Goal: Transaction & Acquisition: Obtain resource

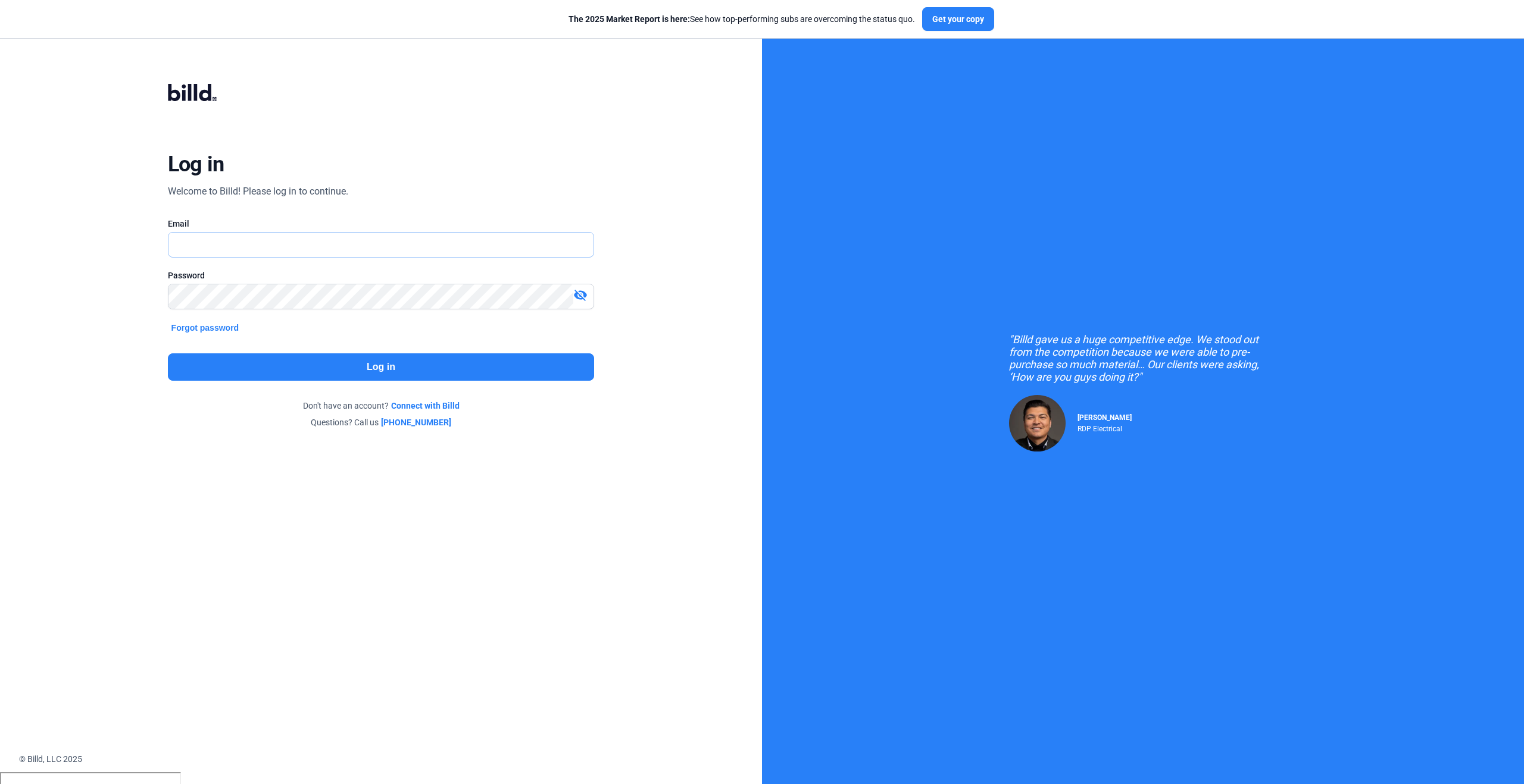
type input "[PERSON_NAME][EMAIL_ADDRESS][PERSON_NAME][DOMAIN_NAME]"
click at [468, 369] on button "Log in" at bounding box center [381, 367] width 427 height 27
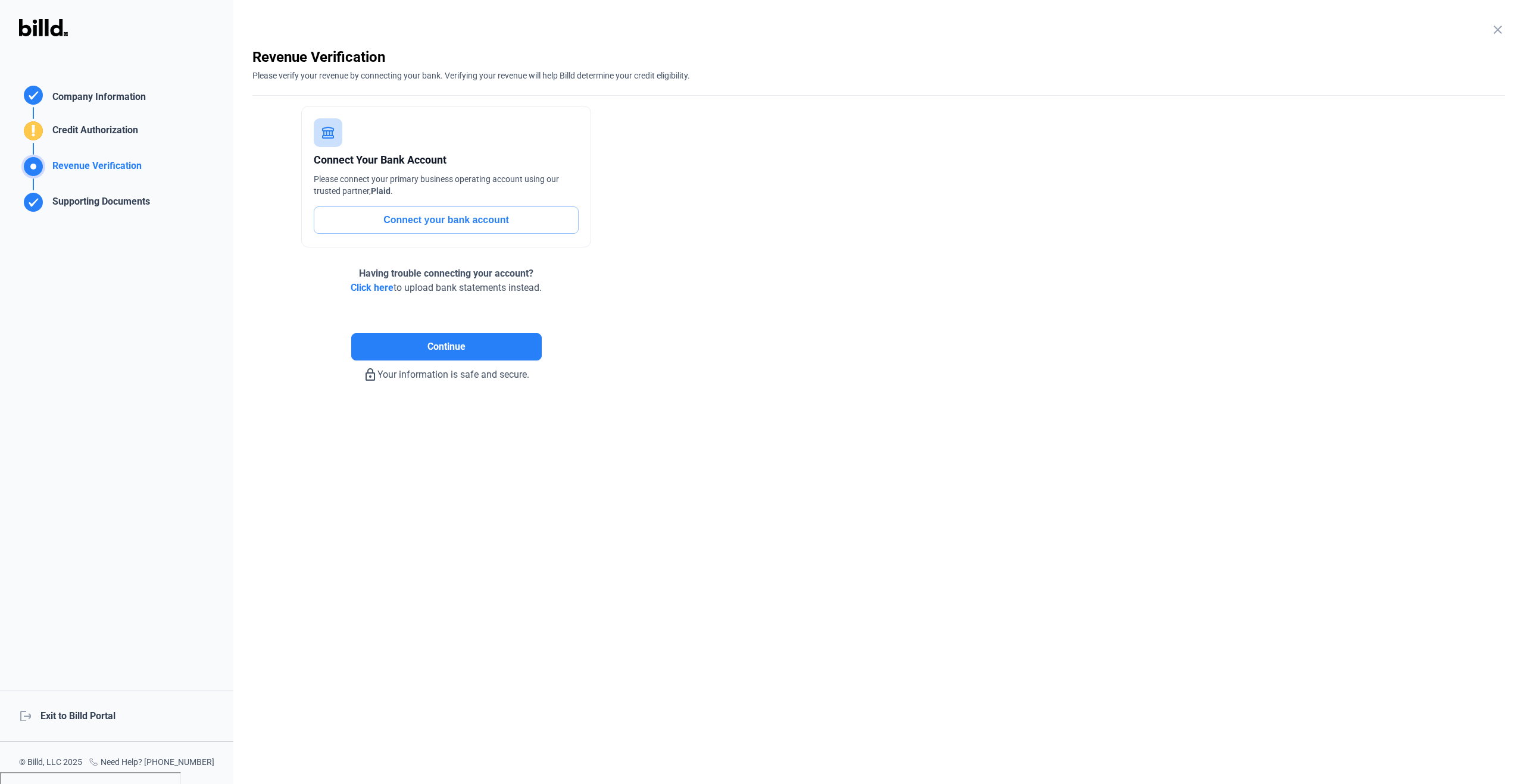
click at [1497, 33] on mat-icon "close" at bounding box center [1497, 30] width 14 height 14
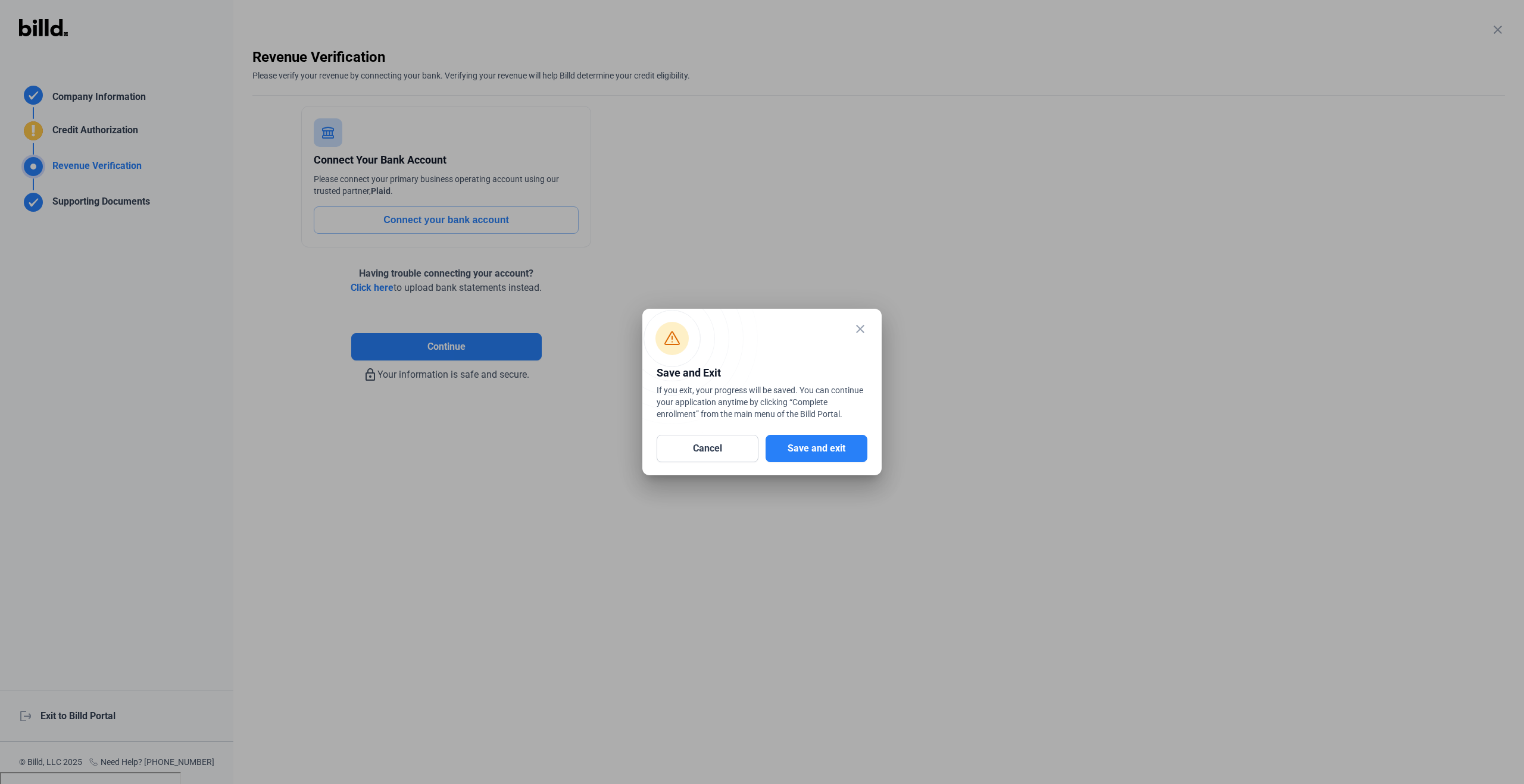
click at [798, 454] on button "Save and exit" at bounding box center [816, 448] width 101 height 27
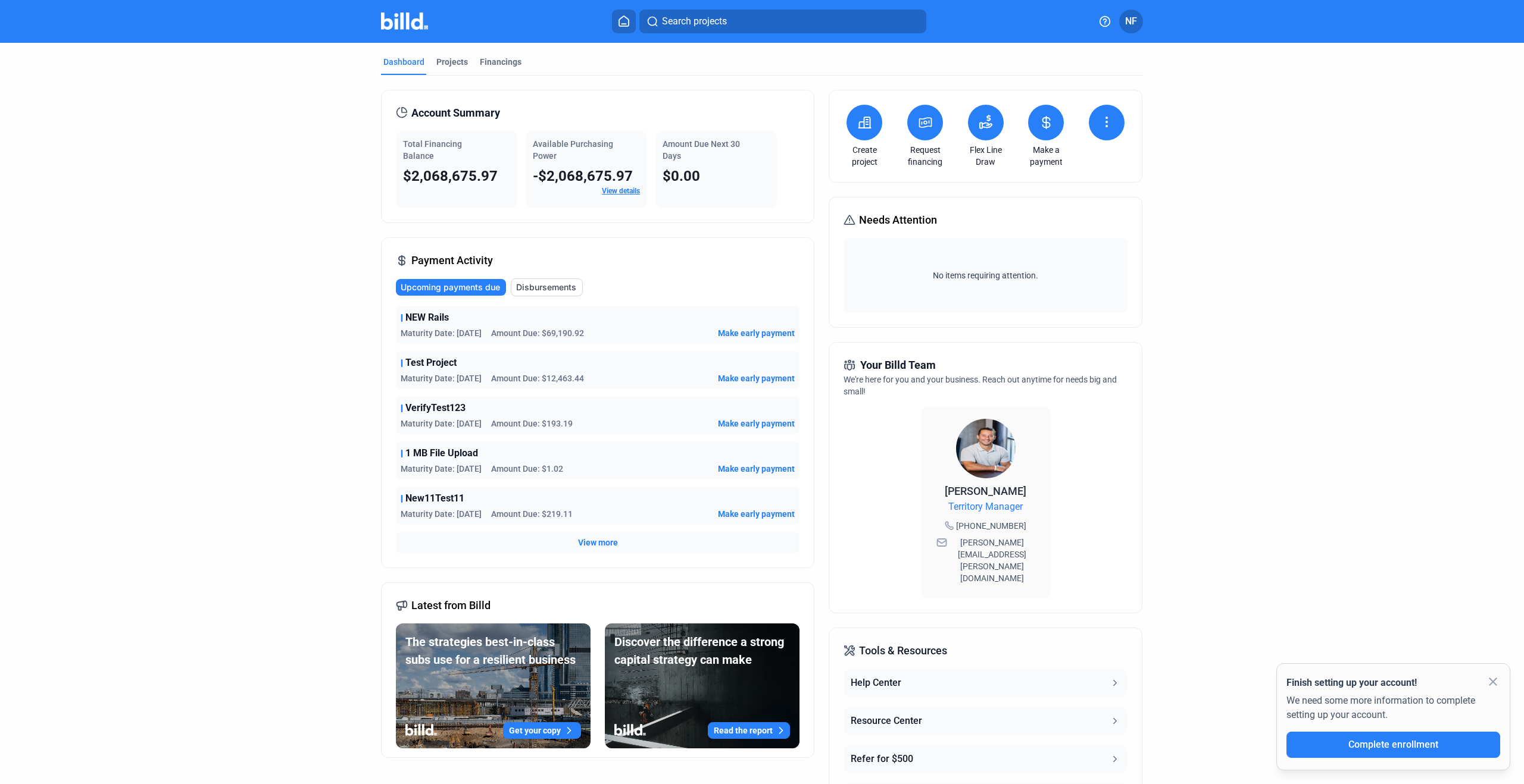
click at [860, 133] on button at bounding box center [864, 122] width 35 height 35
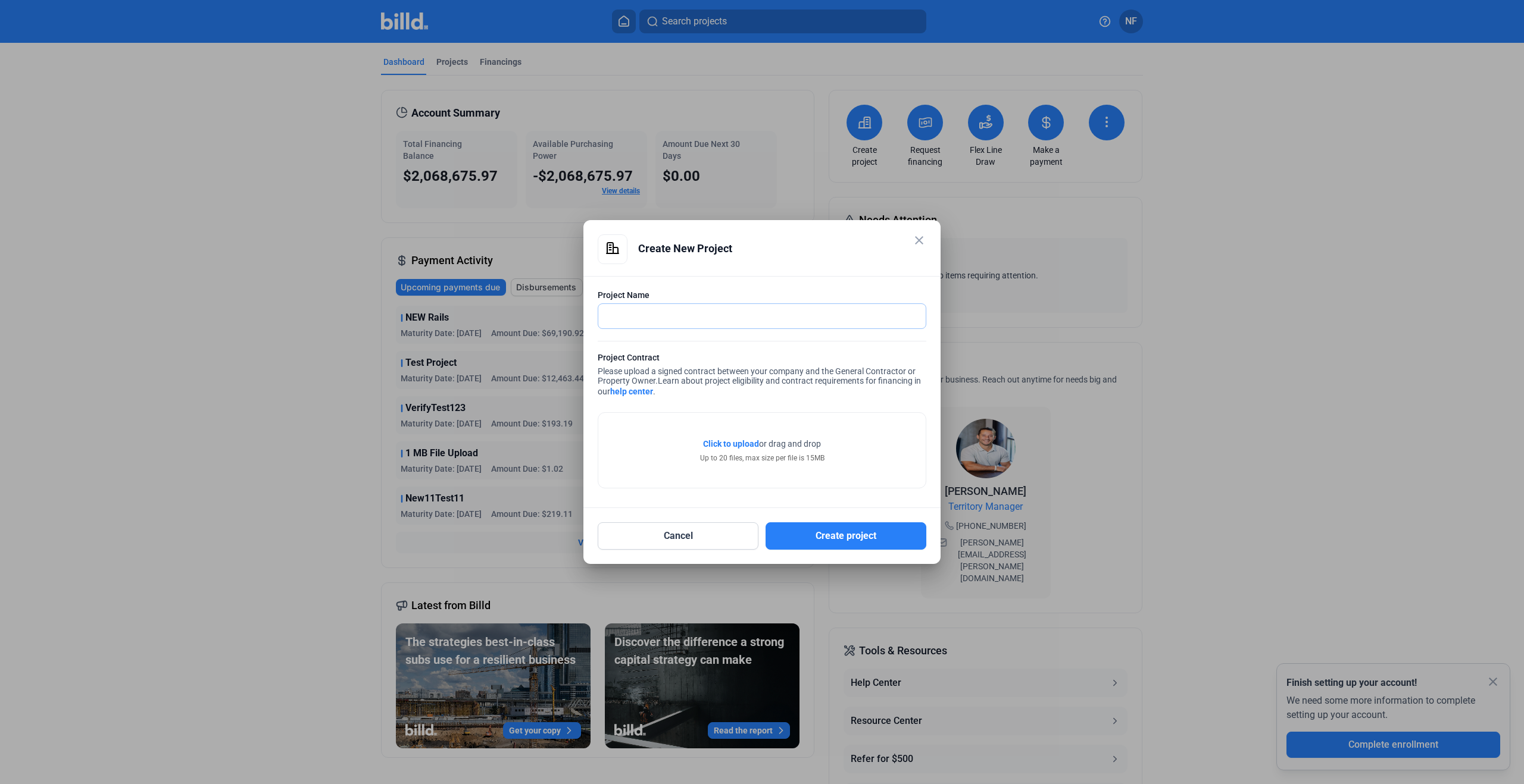
click at [699, 319] on input "text" at bounding box center [762, 316] width 328 height 24
click at [850, 247] on div "Create New Project" at bounding box center [783, 248] width 288 height 28
click at [923, 242] on mat-icon "close" at bounding box center [919, 241] width 14 height 14
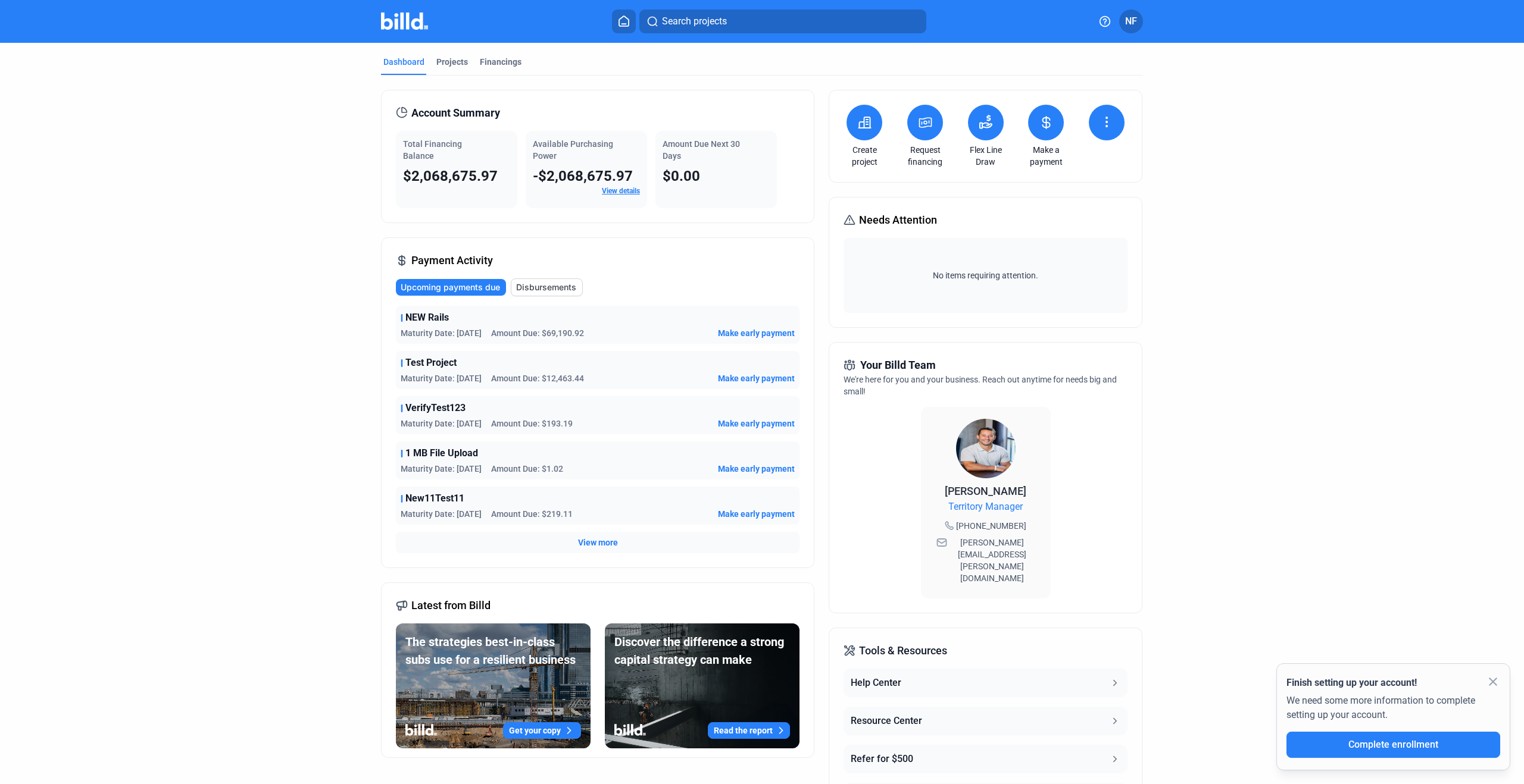
click at [927, 133] on button at bounding box center [925, 122] width 35 height 35
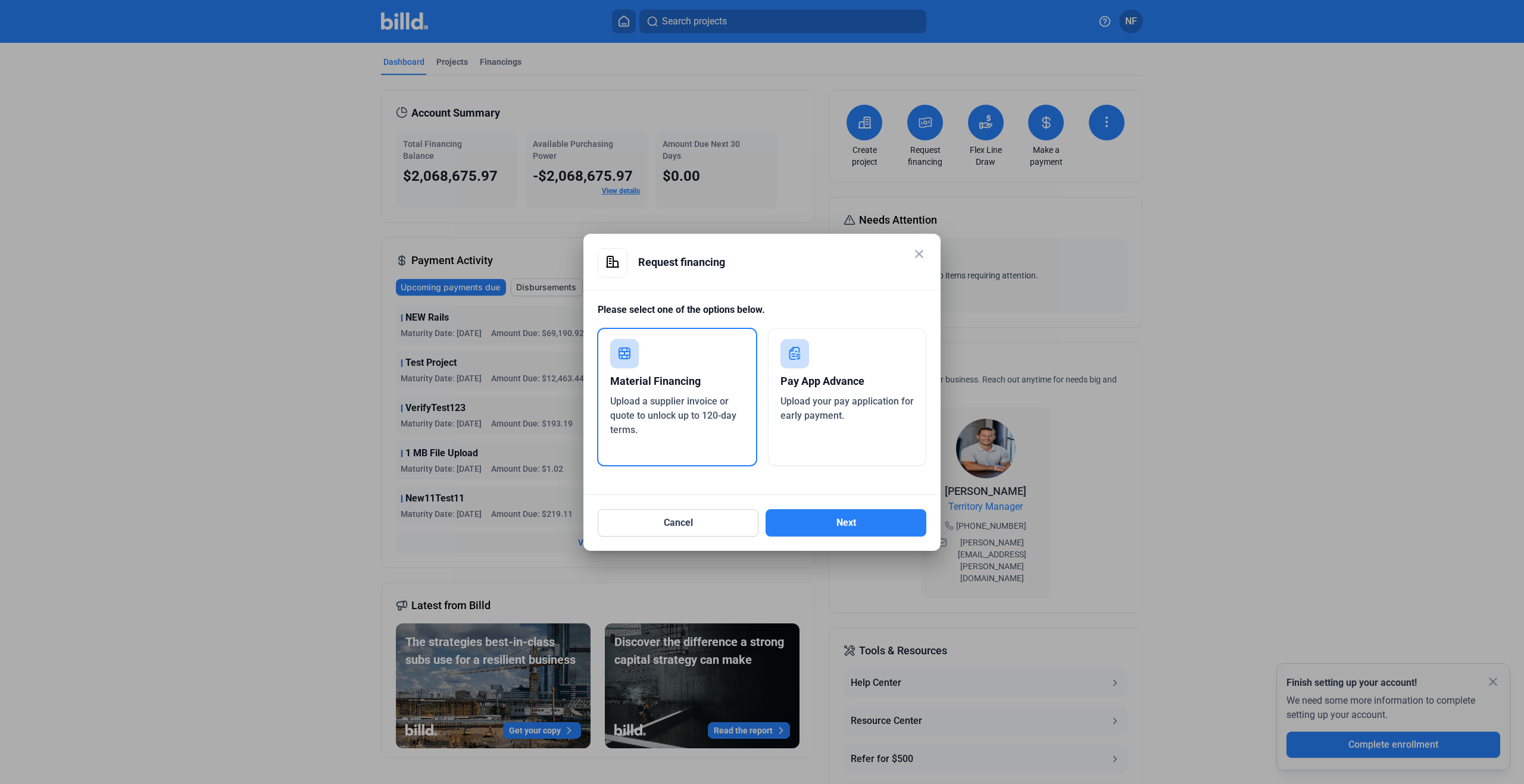
click at [916, 259] on mat-icon "close" at bounding box center [919, 254] width 14 height 14
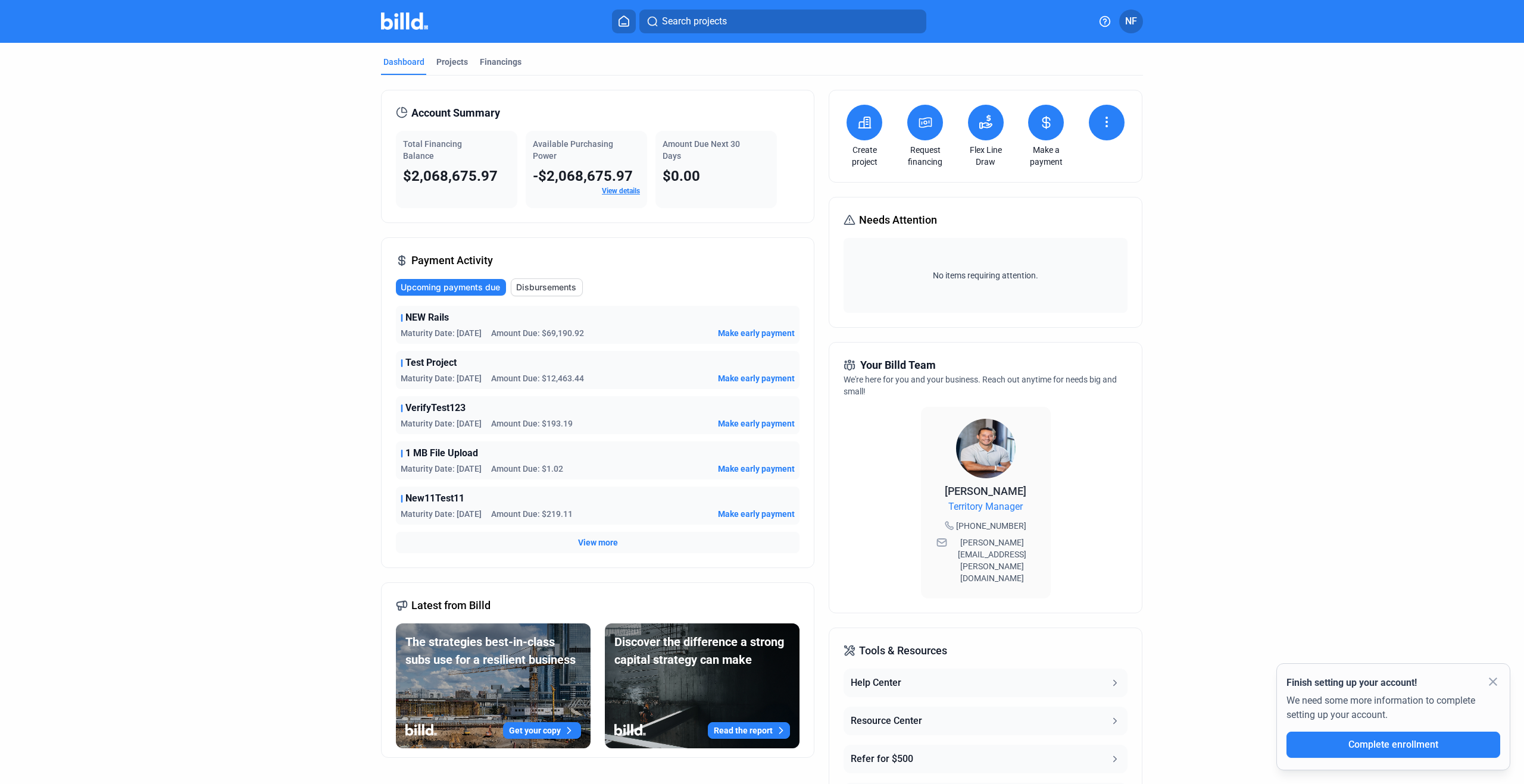
click at [854, 147] on link "Create project" at bounding box center [865, 156] width 42 height 24
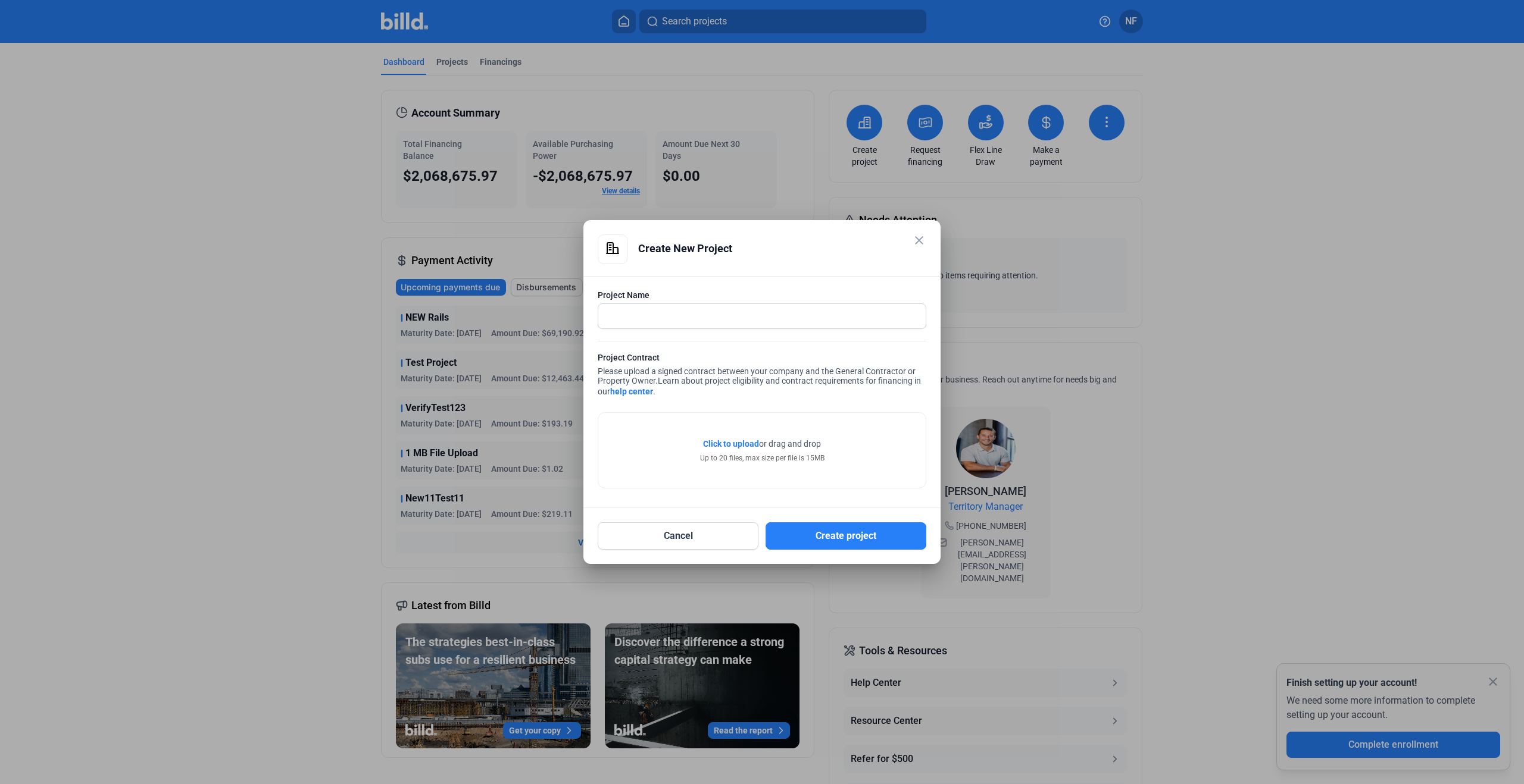
click at [922, 240] on mat-icon "close" at bounding box center [919, 241] width 14 height 14
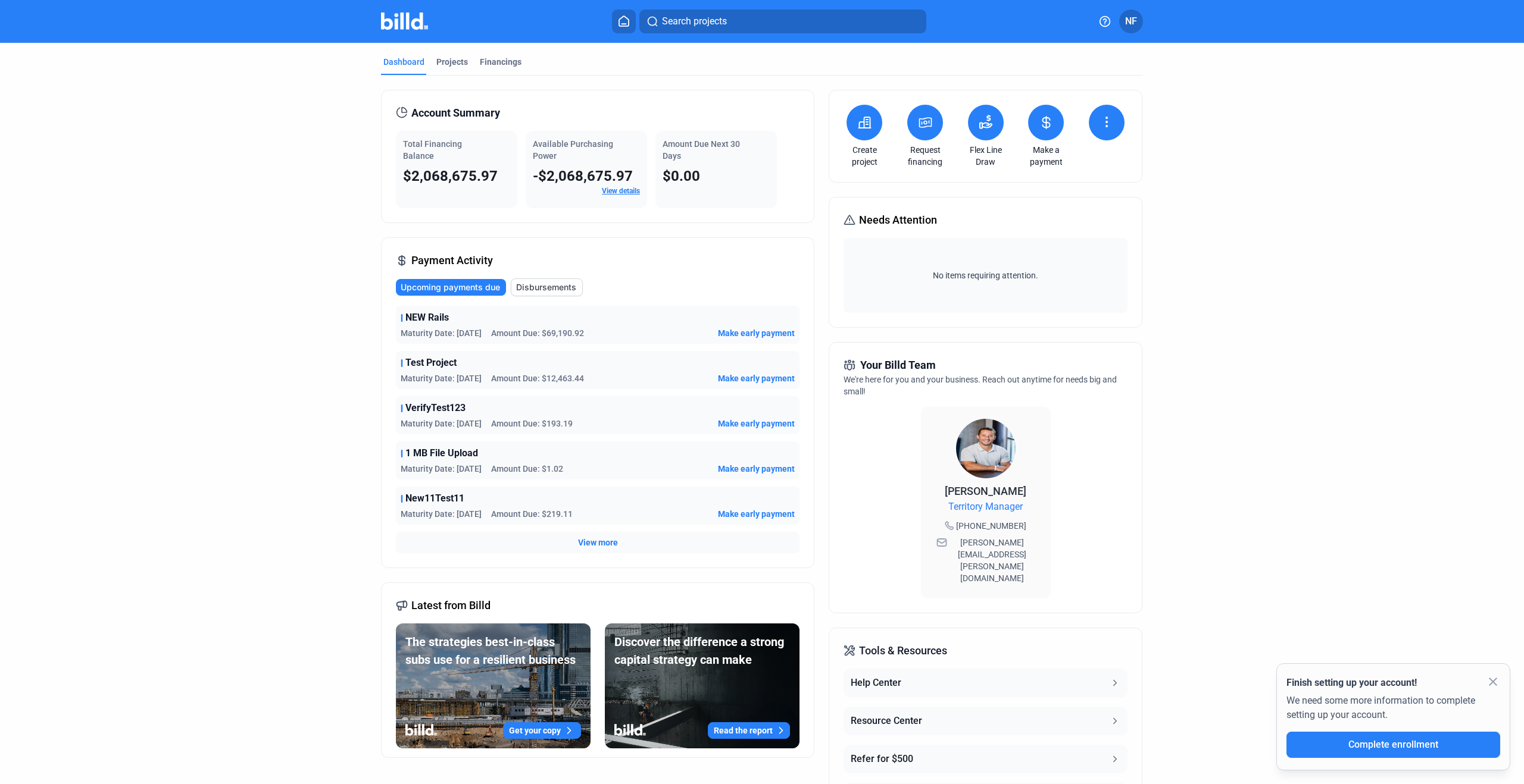
click at [921, 122] on icon at bounding box center [925, 122] width 12 height 10
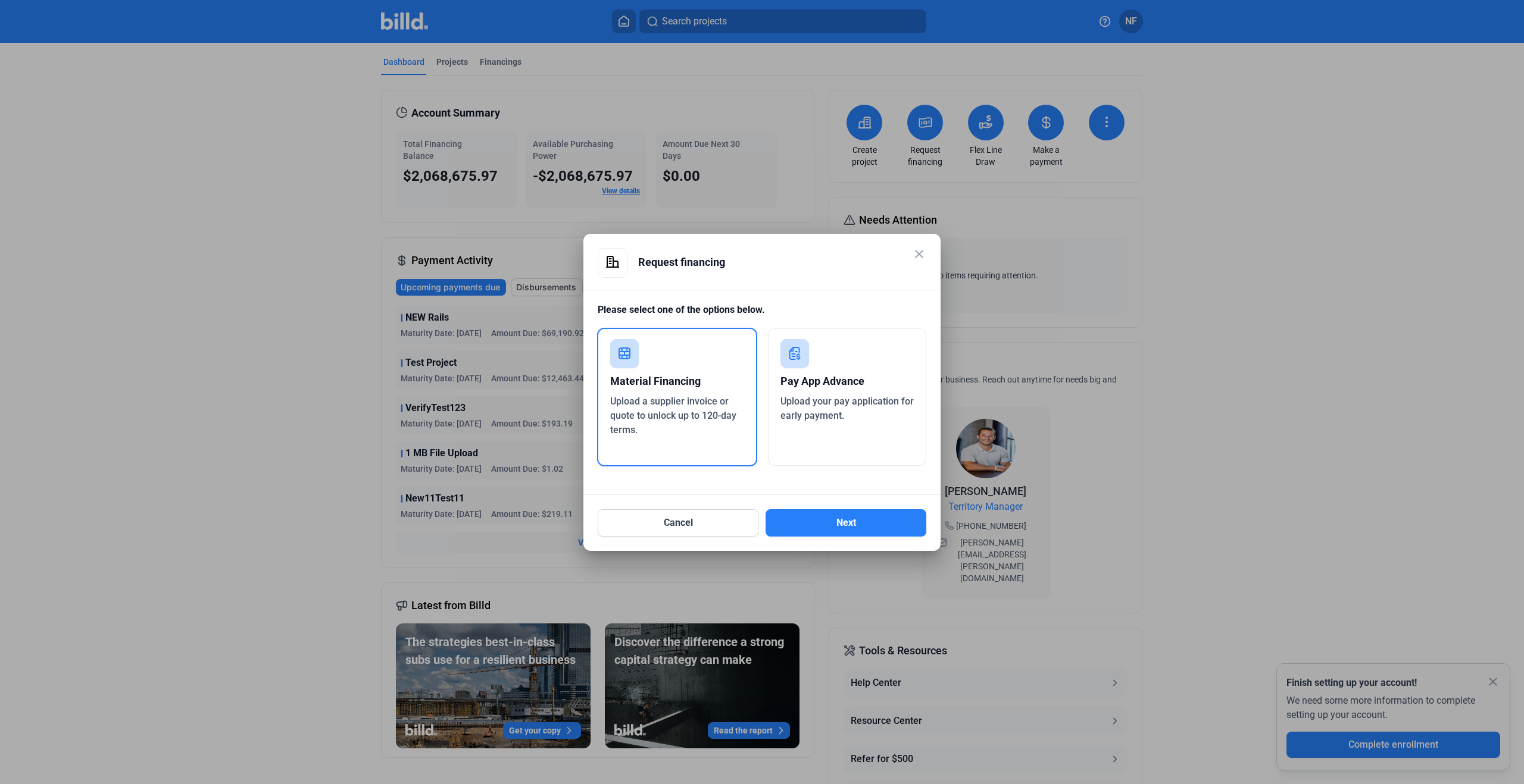
click at [828, 369] on div "Pay App Advance" at bounding box center [847, 382] width 134 height 27
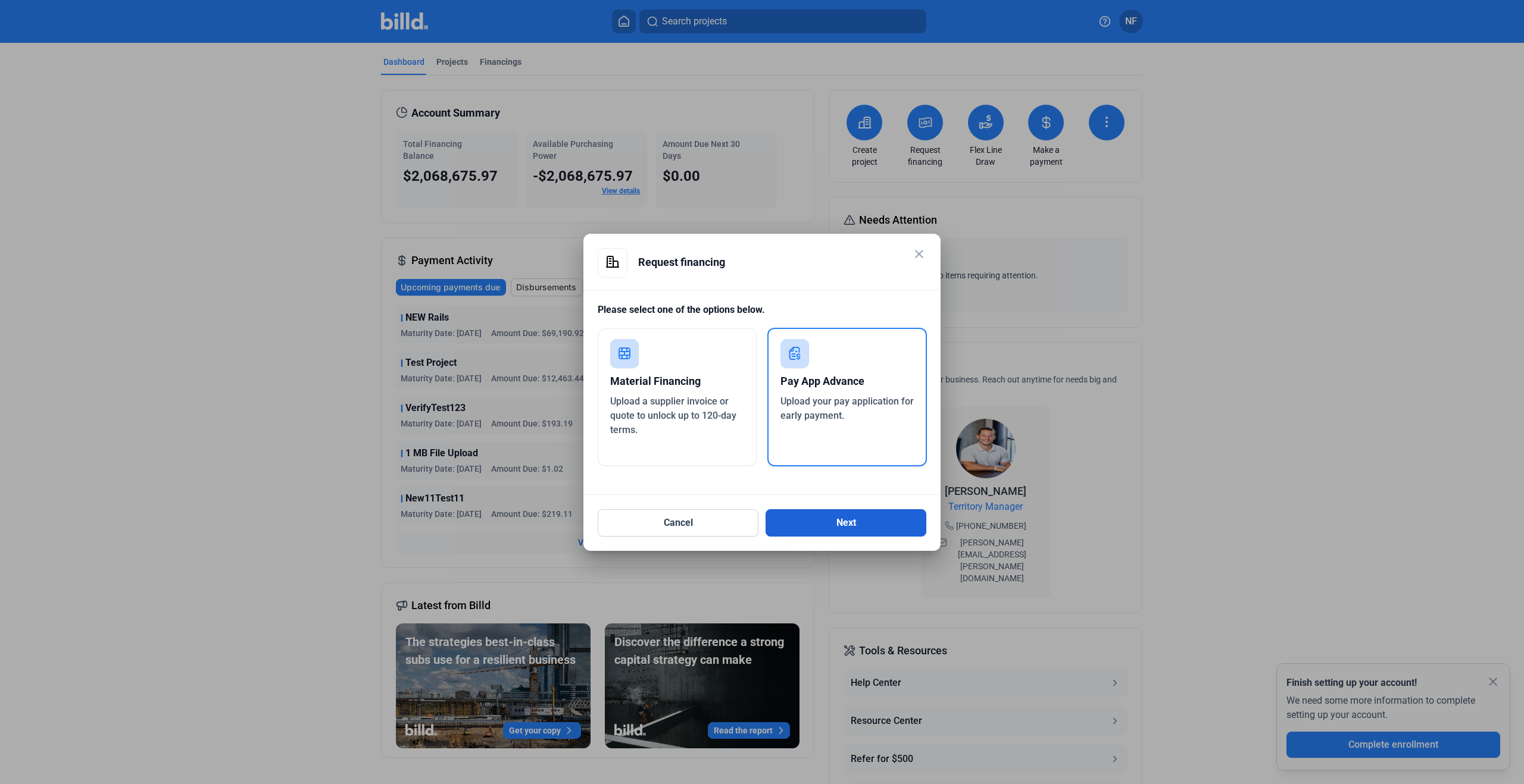
click at [861, 524] on button "Next" at bounding box center [846, 523] width 161 height 27
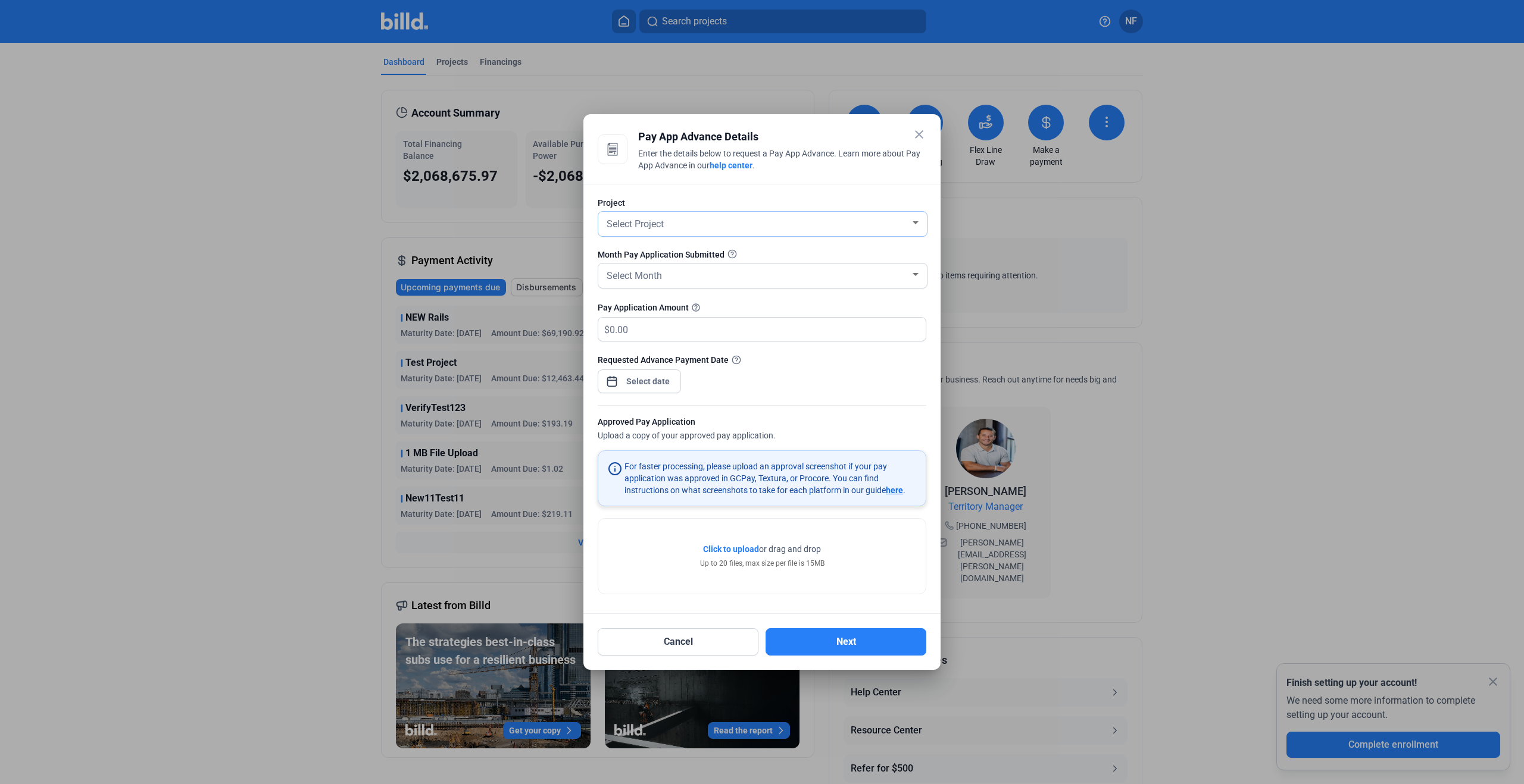
click at [871, 225] on div "Select Project" at bounding box center [757, 223] width 306 height 17
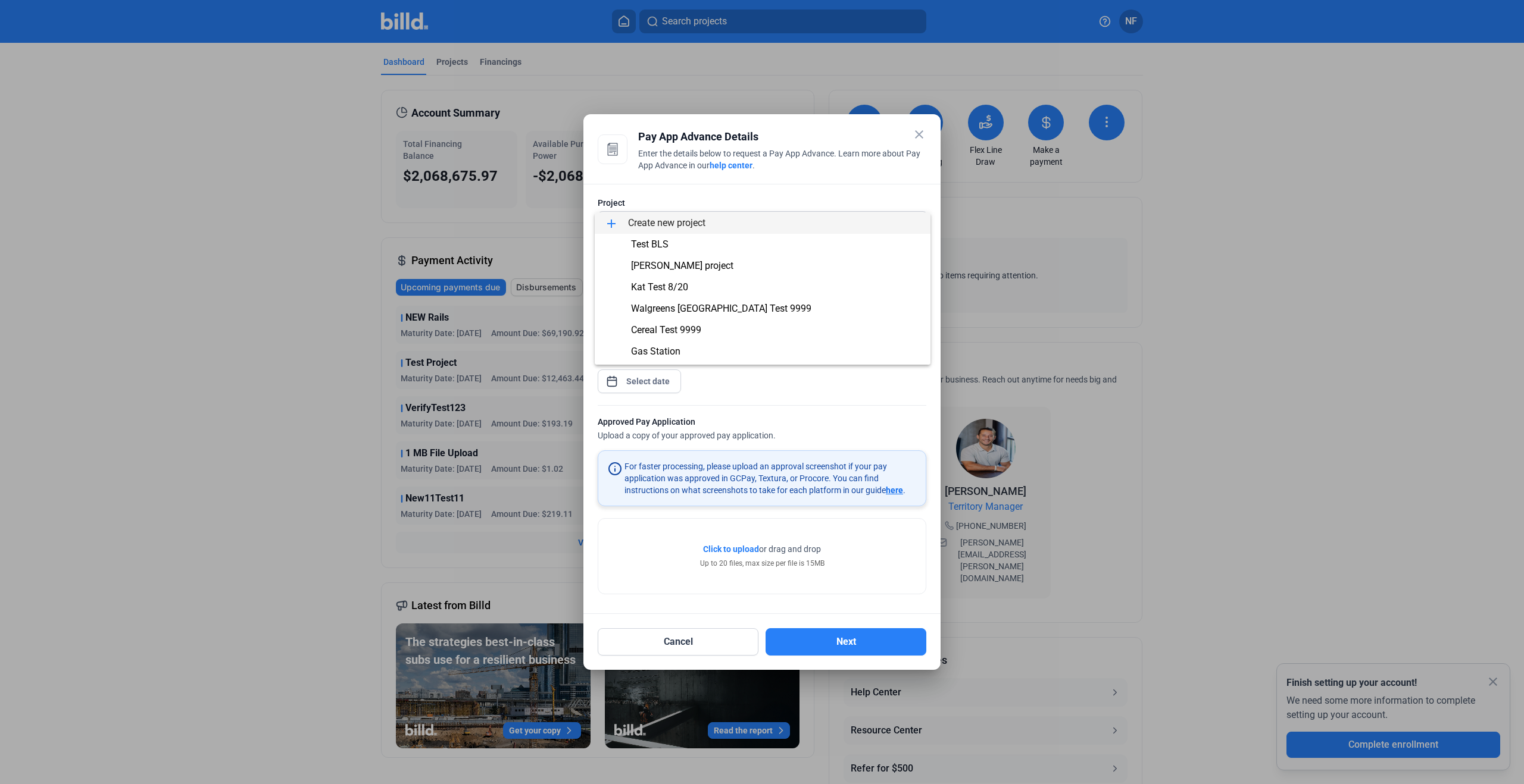
click at [874, 191] on div at bounding box center [762, 392] width 1524 height 784
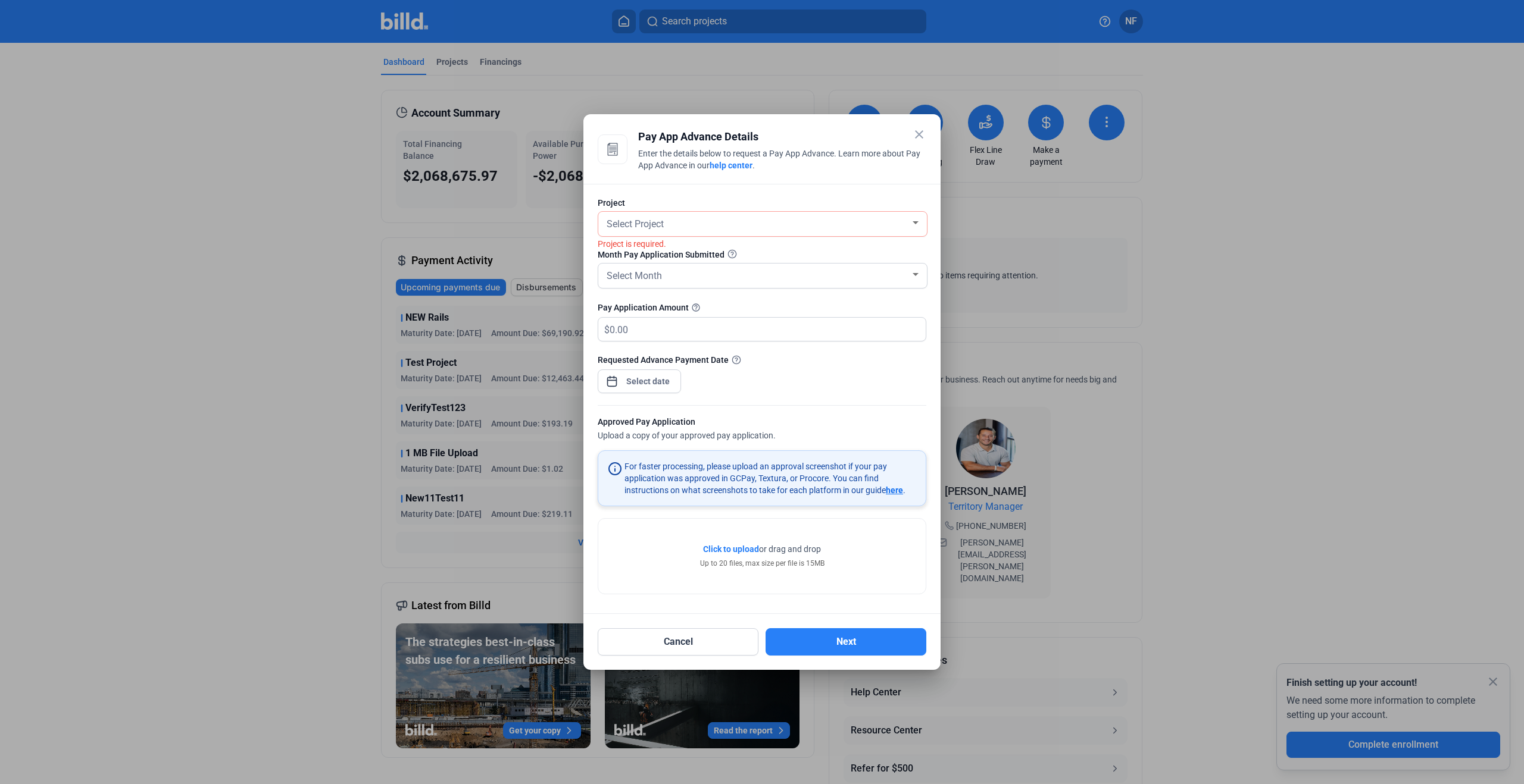
click at [869, 248] on div "Project is required." at bounding box center [762, 243] width 328 height 13
click at [847, 274] on div "Select Month" at bounding box center [757, 274] width 306 height 17
click at [858, 246] on div at bounding box center [762, 392] width 1524 height 784
click at [832, 250] on div "Month Pay Application Submitted" at bounding box center [762, 254] width 328 height 12
drag, startPoint x: 825, startPoint y: 295, endPoint x: 812, endPoint y: 266, distance: 31.8
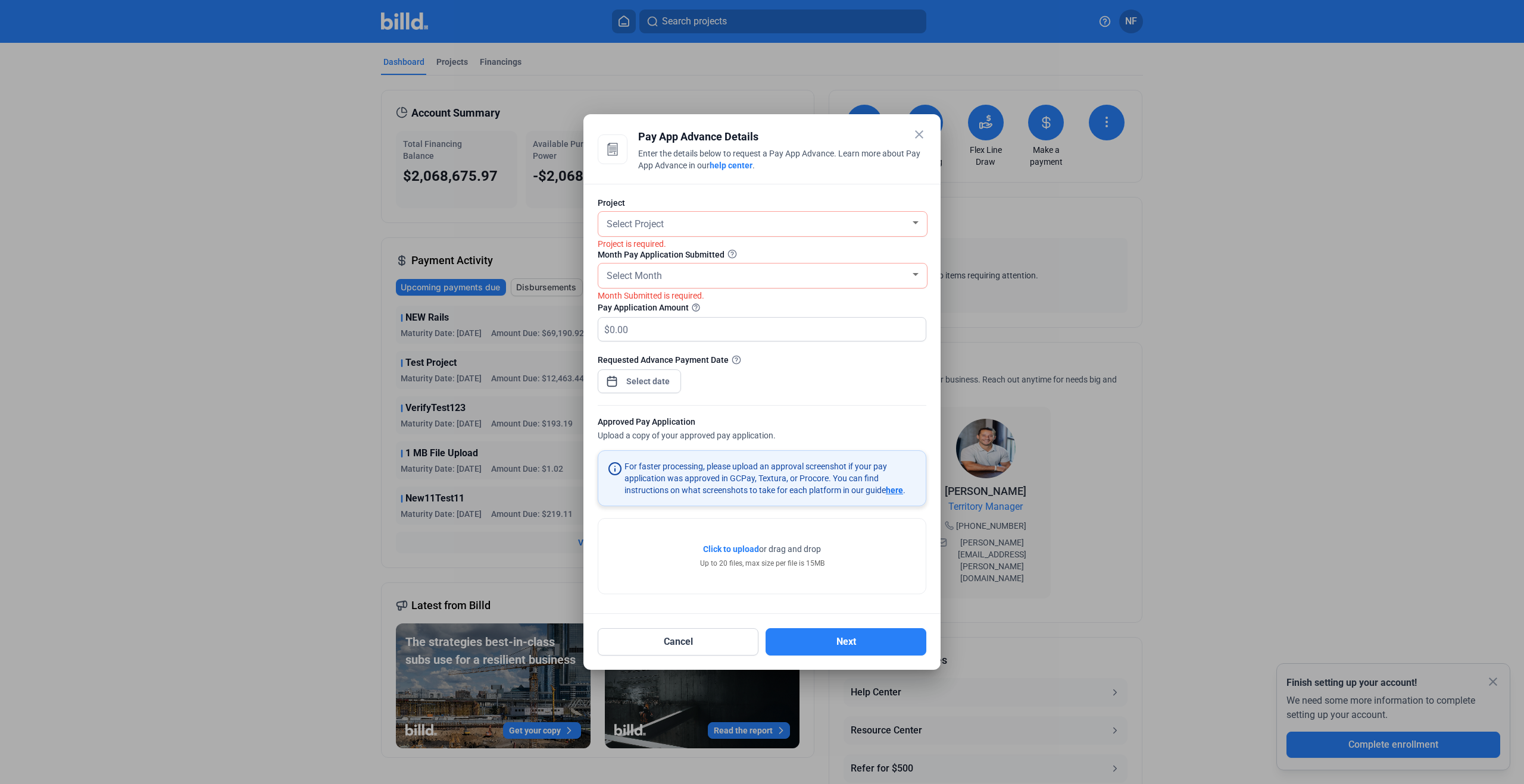
click at [825, 295] on div "Month Submitted is required." at bounding box center [762, 295] width 328 height 13
drag, startPoint x: 919, startPoint y: 134, endPoint x: 880, endPoint y: 125, distance: 40.0
click at [919, 134] on mat-icon "close" at bounding box center [919, 134] width 14 height 14
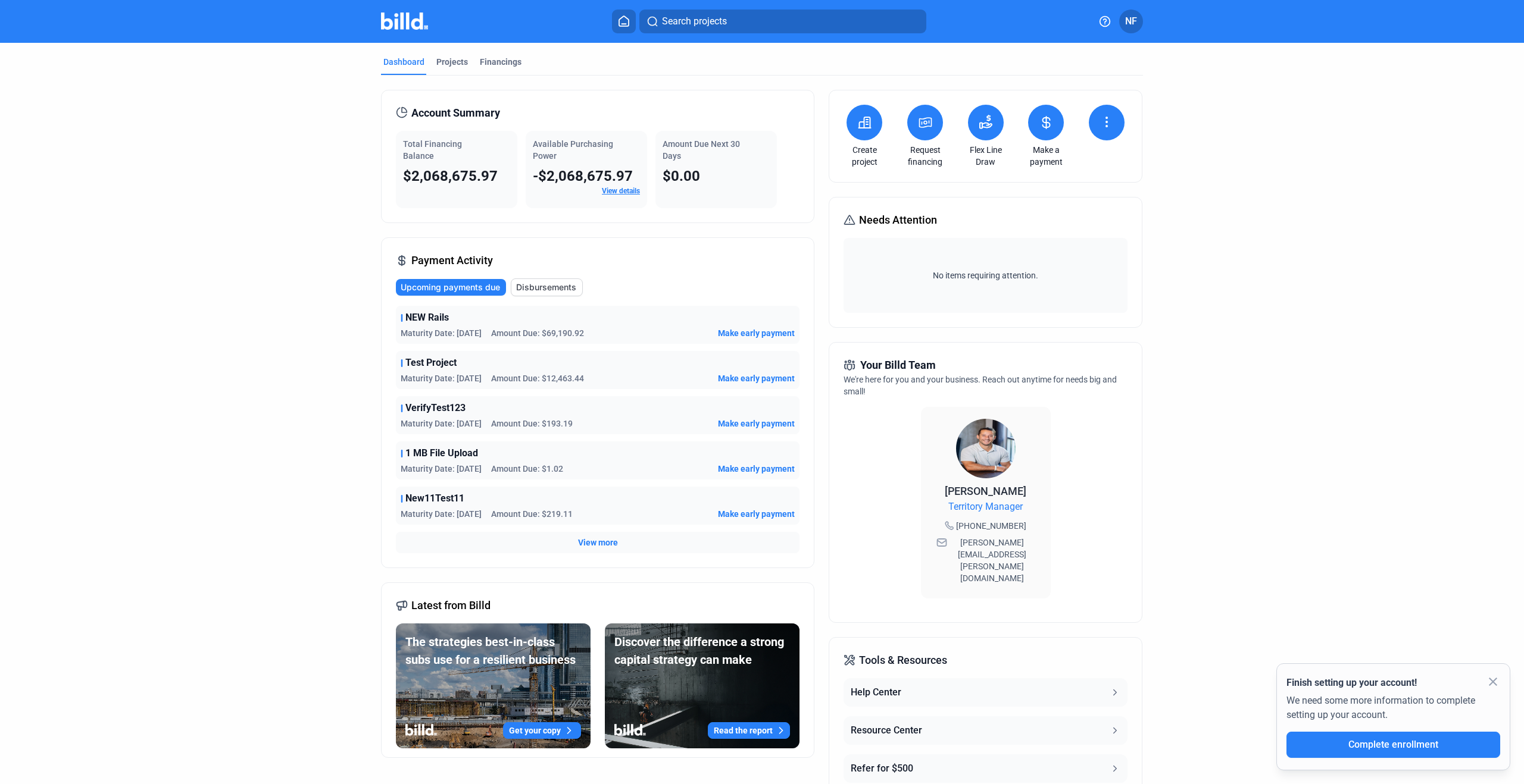
click at [921, 126] on icon at bounding box center [925, 122] width 14 height 14
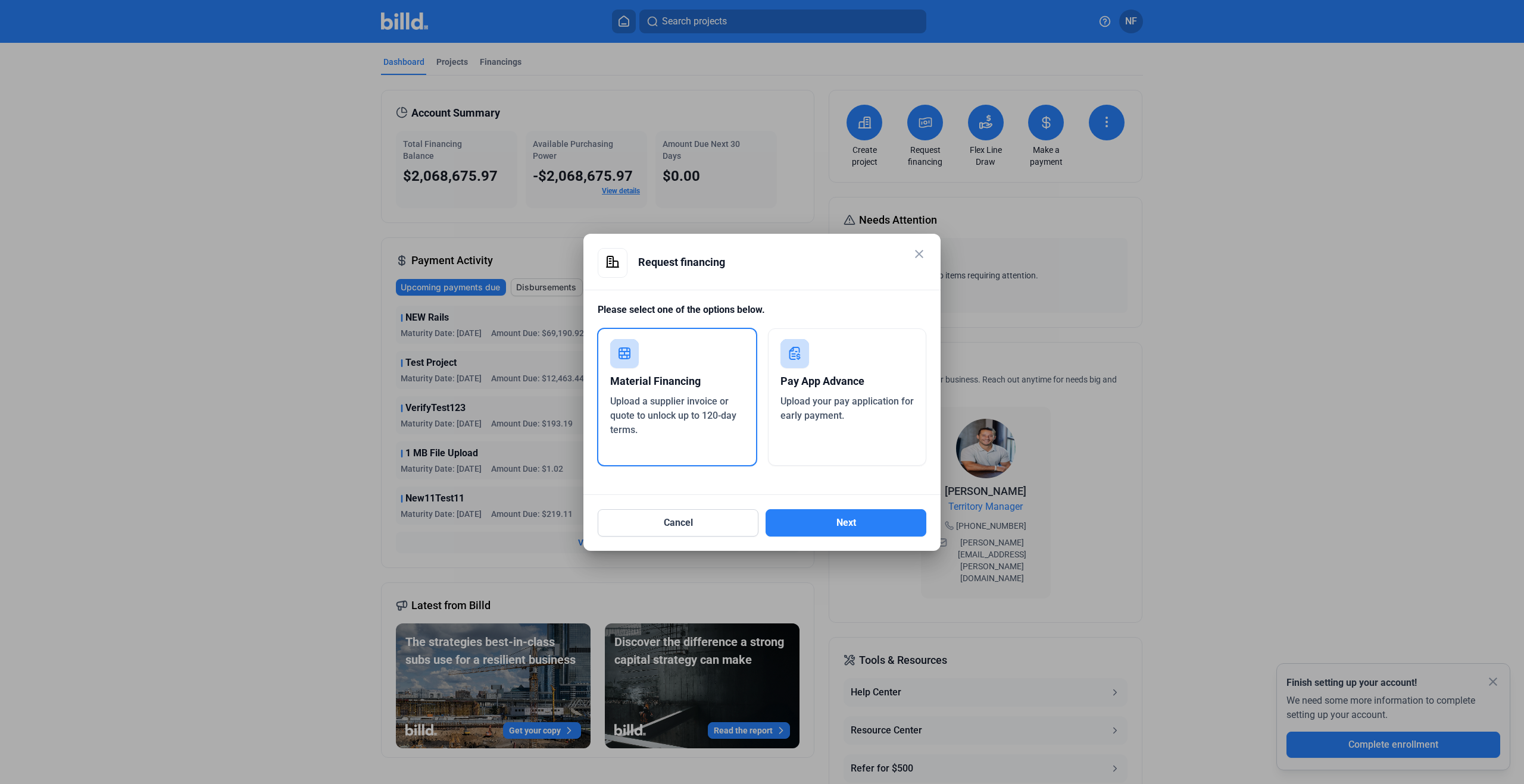
click at [702, 362] on div "Material Financing Upload a supplier invoice or quote to unlock up to 120-day t…" at bounding box center [677, 397] width 160 height 138
click at [798, 526] on button "Next" at bounding box center [846, 523] width 161 height 27
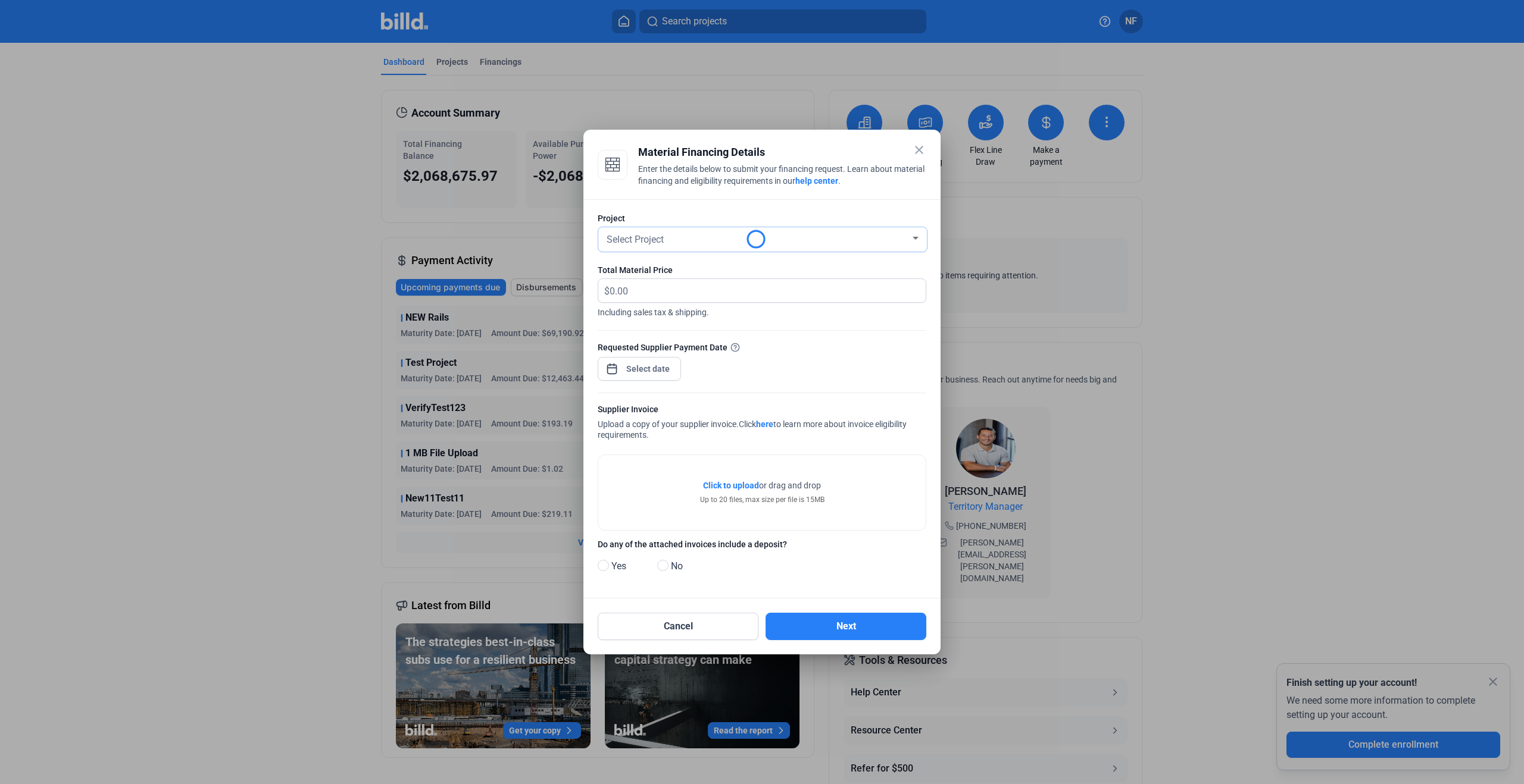
click at [830, 237] on div "Select Project" at bounding box center [757, 238] width 306 height 17
click at [827, 211] on div at bounding box center [762, 392] width 1524 height 784
click at [679, 620] on button "Cancel" at bounding box center [678, 626] width 161 height 27
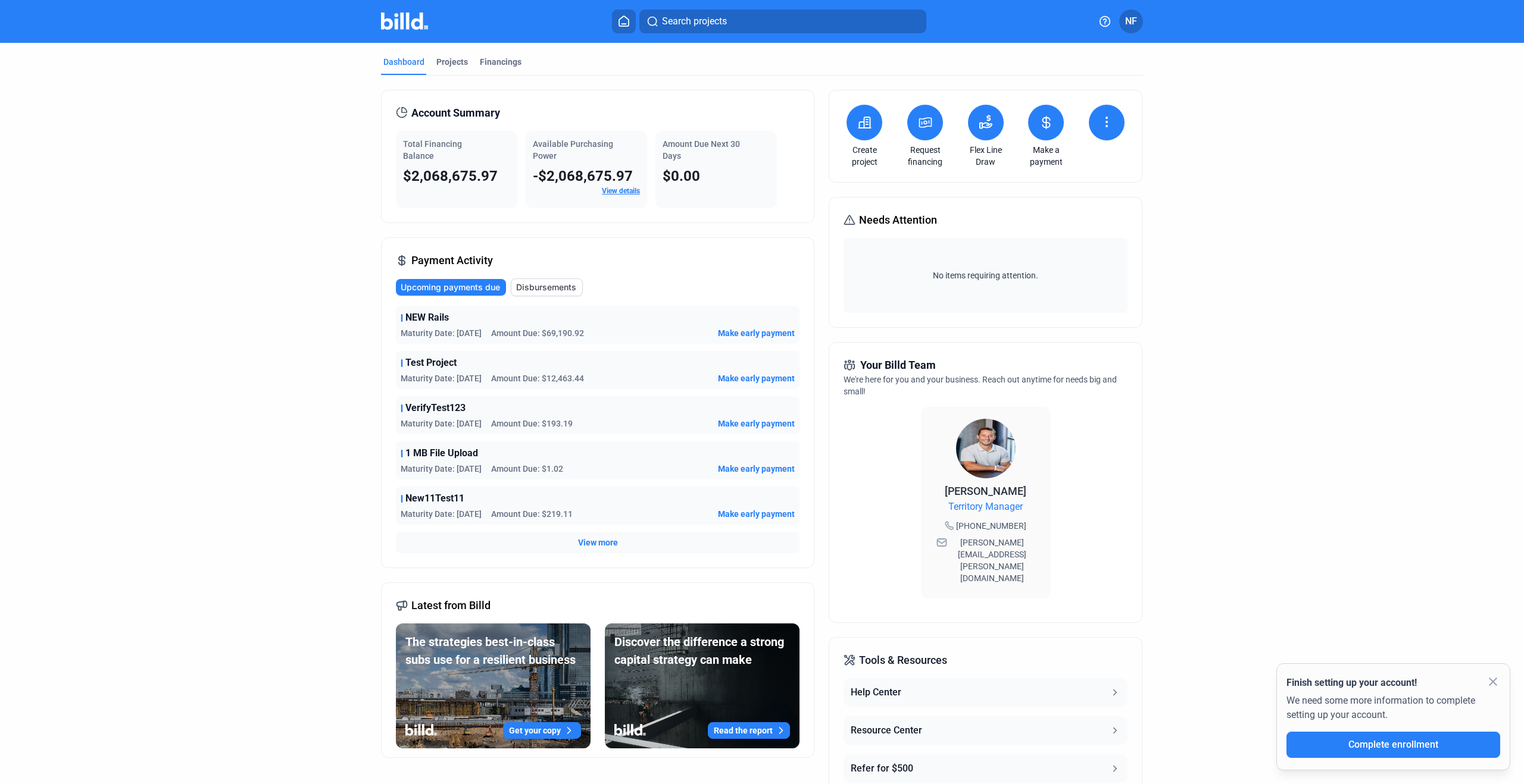
click at [860, 142] on div "Create project" at bounding box center [865, 136] width 42 height 63
click at [863, 135] on button at bounding box center [864, 122] width 35 height 35
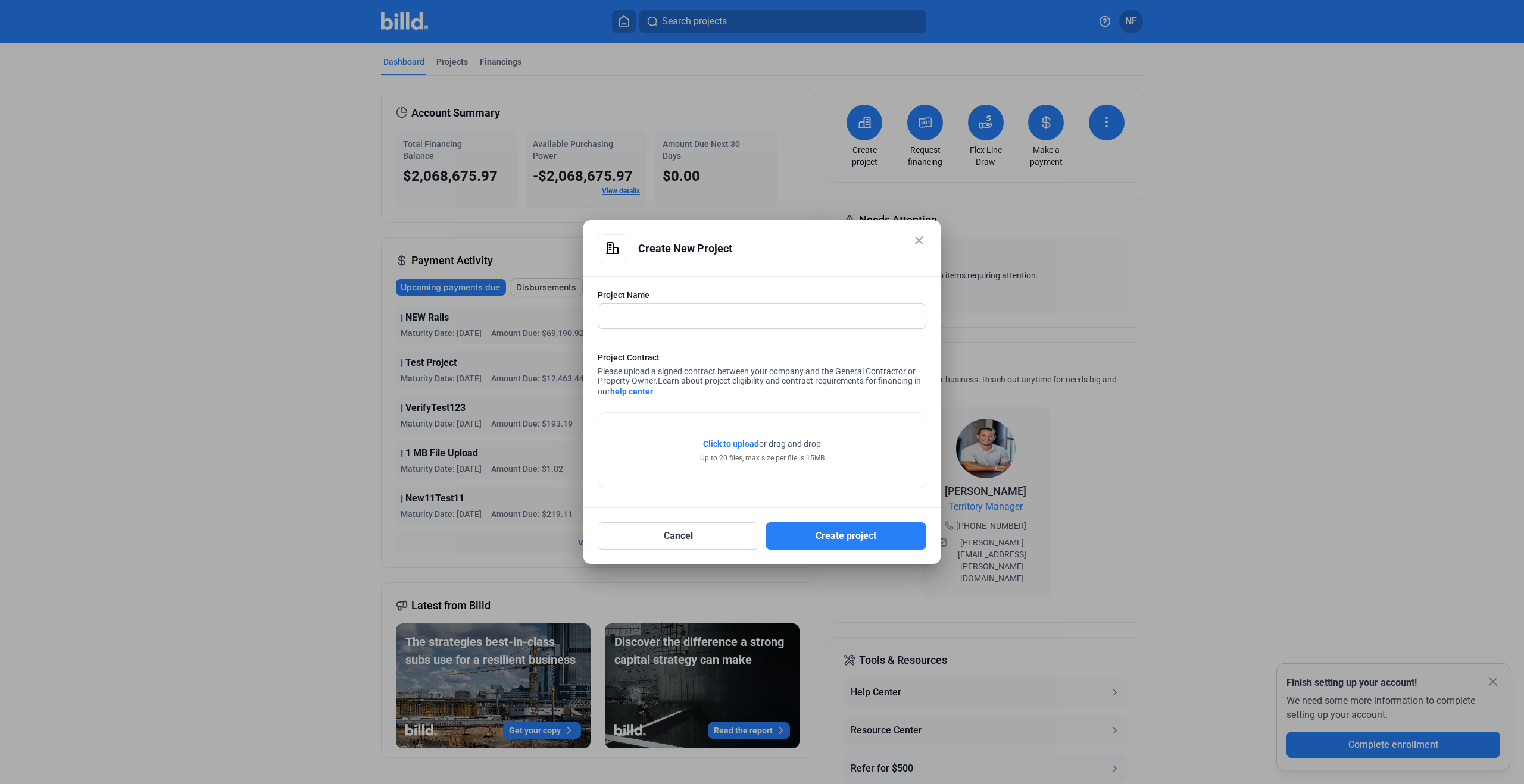
click at [919, 239] on mat-icon "close" at bounding box center [919, 241] width 14 height 14
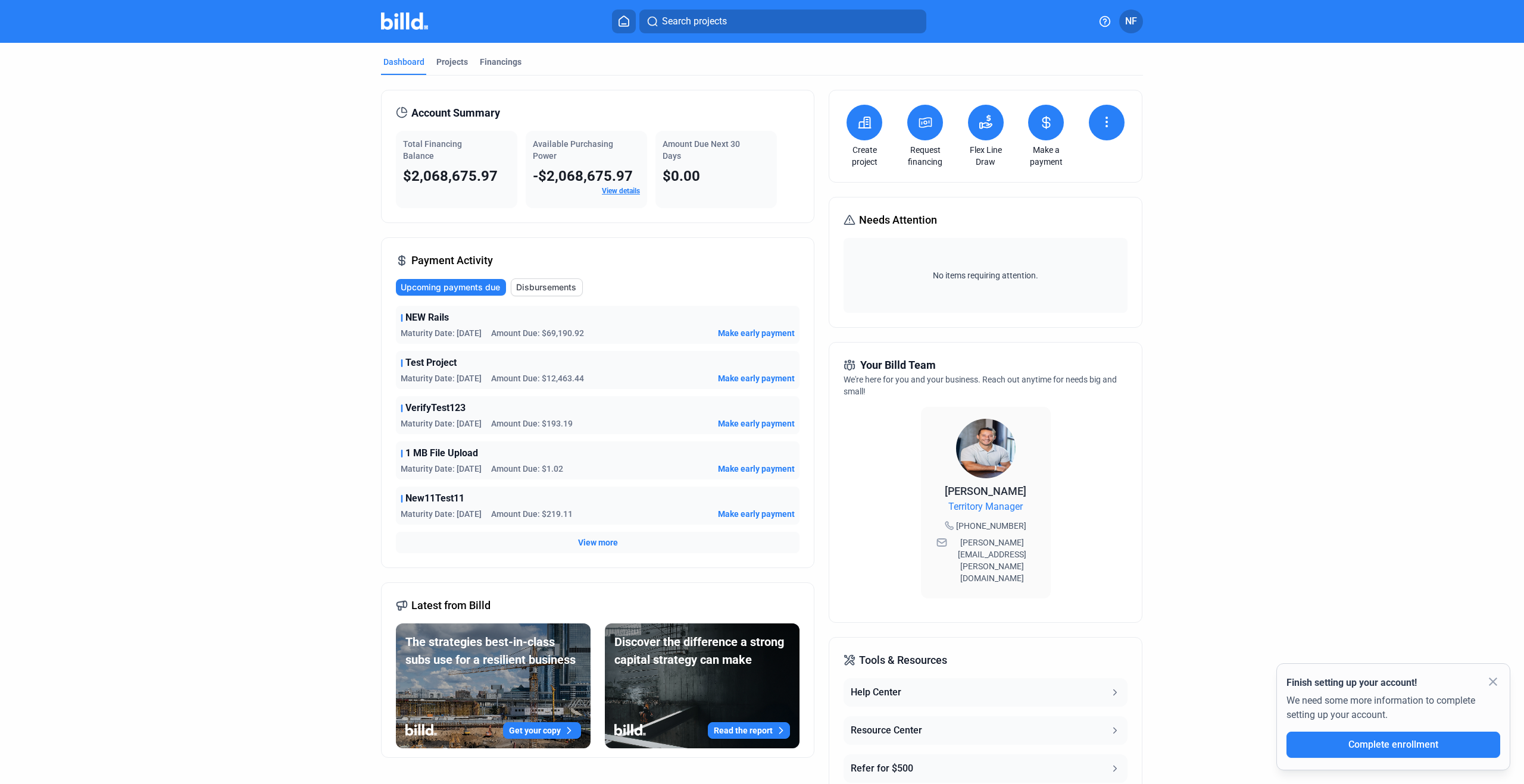
click at [926, 122] on icon at bounding box center [925, 122] width 14 height 14
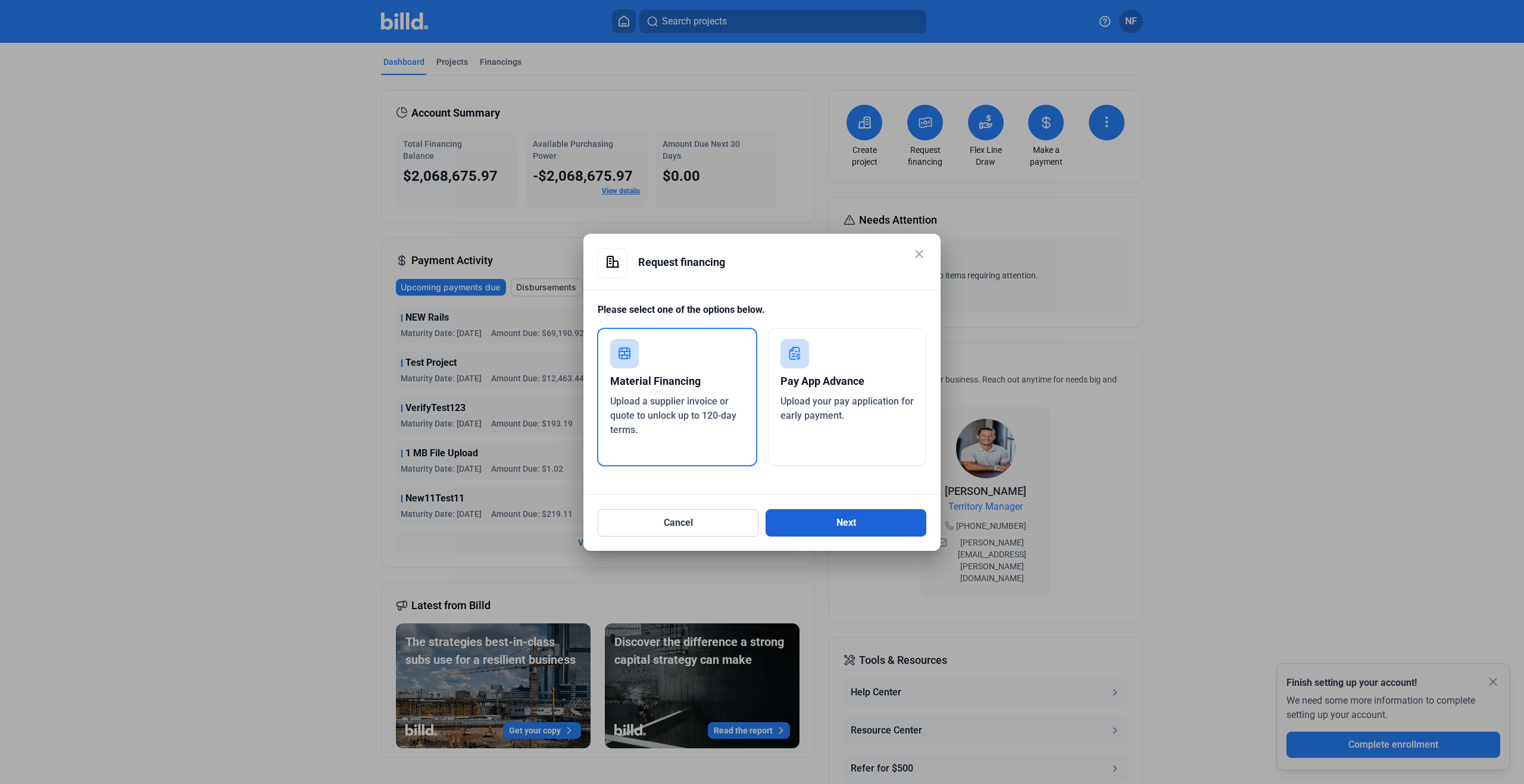
click at [786, 518] on button "Next" at bounding box center [846, 523] width 161 height 27
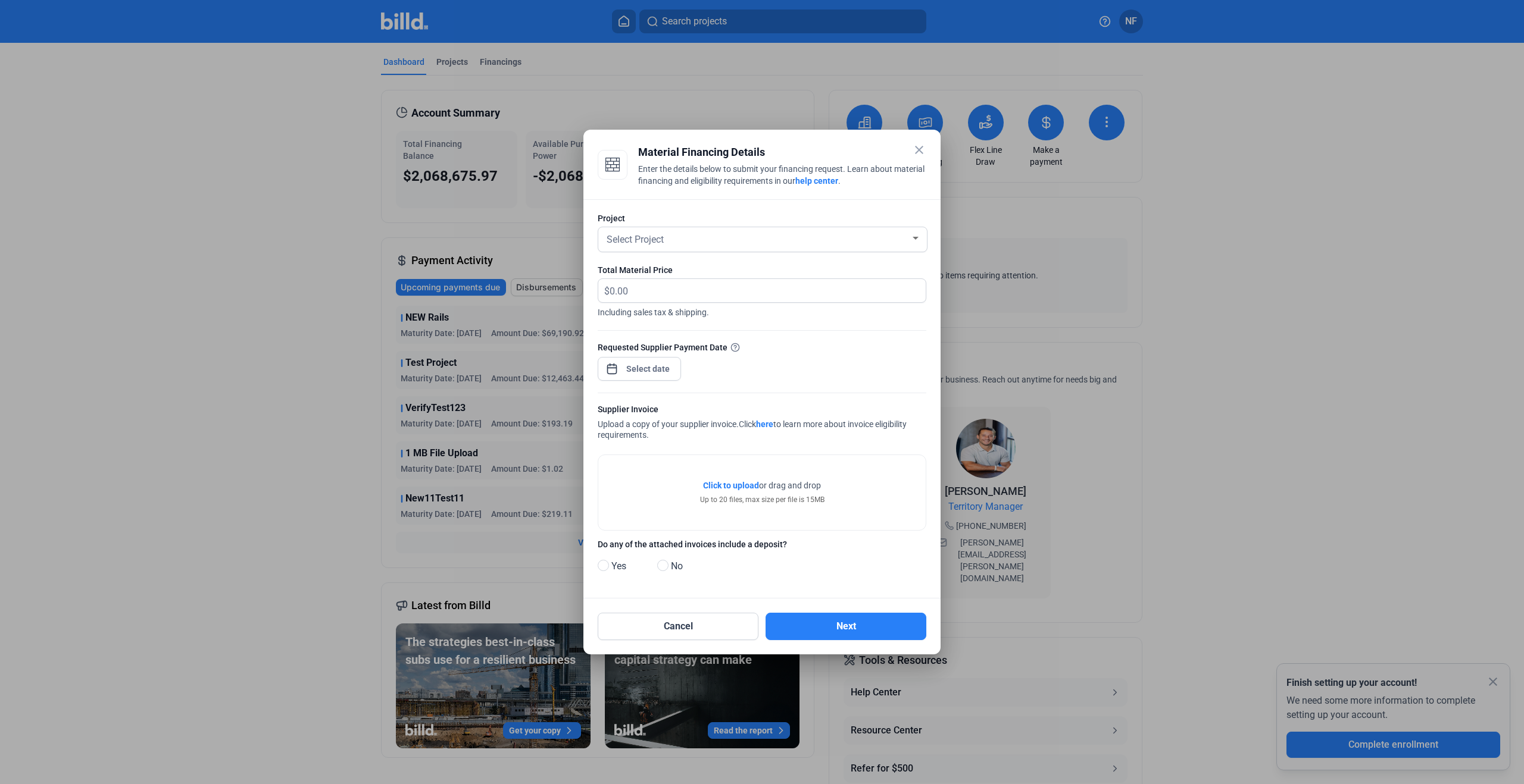
click at [919, 151] on mat-icon "close" at bounding box center [919, 150] width 14 height 14
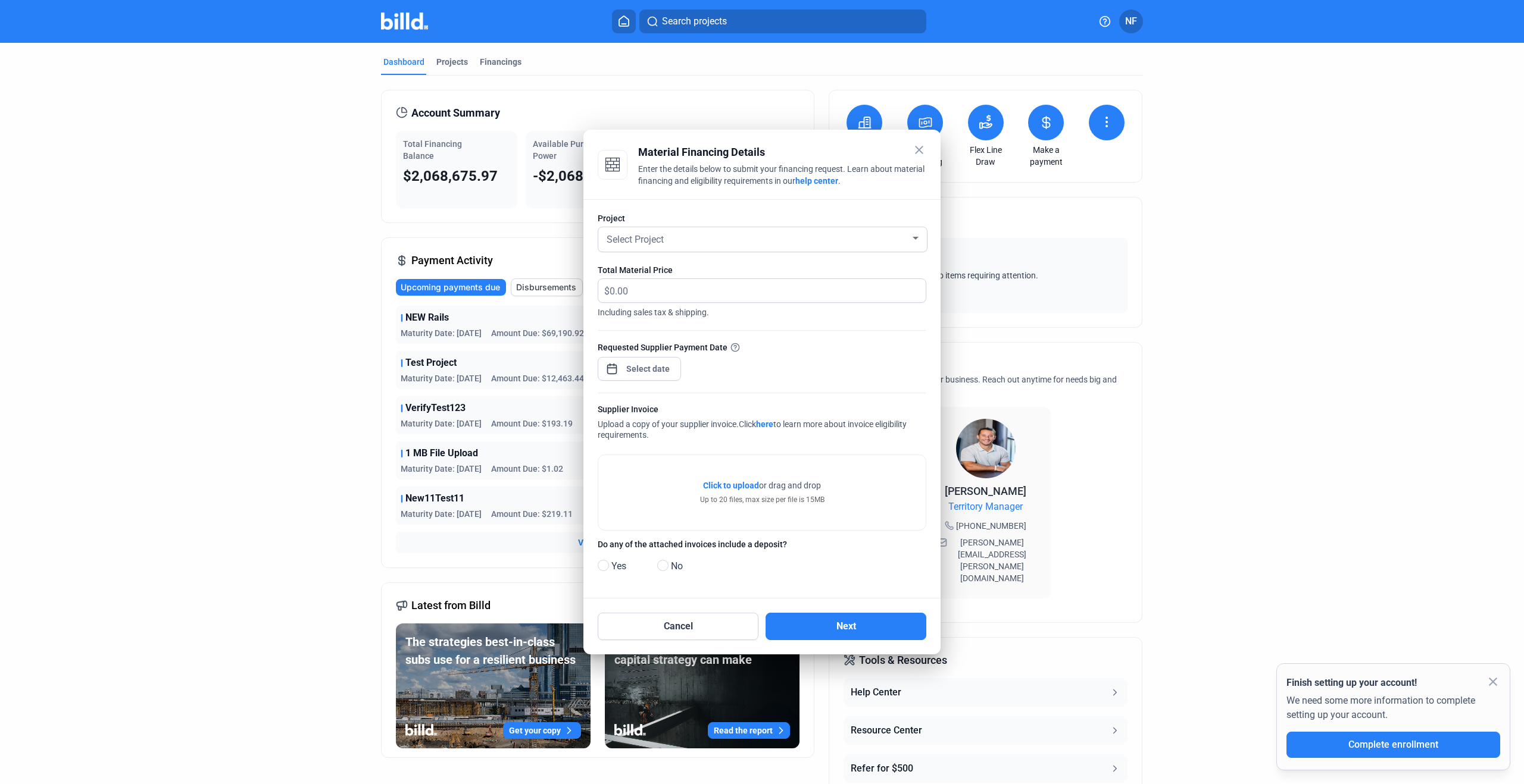
click at [919, 151] on mat-icon "close" at bounding box center [919, 150] width 14 height 14
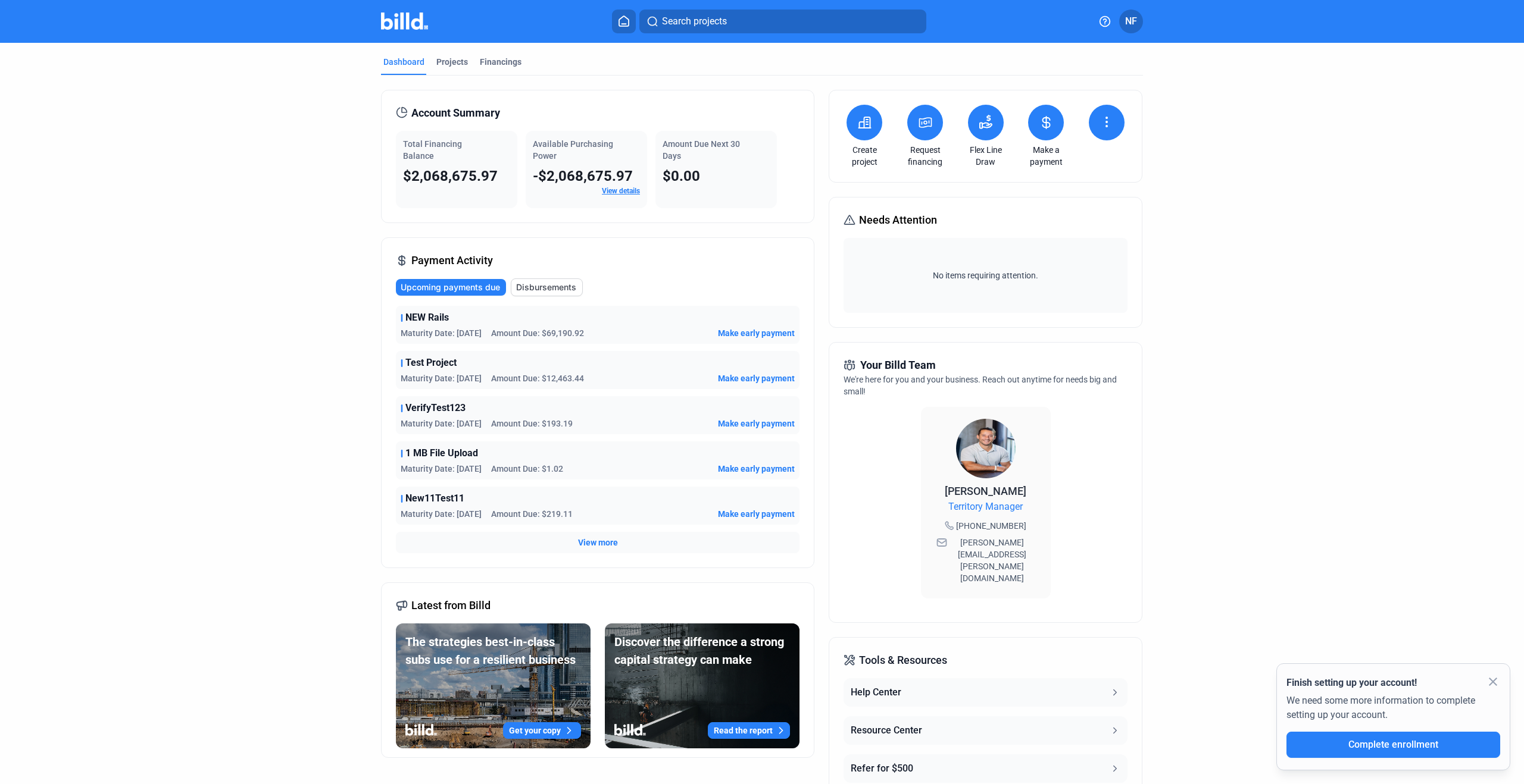
click at [180, 93] on dashboard "Dashboard Projects Financings Account Summary Total Financing Balance $2,068,67…" at bounding box center [762, 459] width 1371 height 832
click at [233, 105] on dashboard "Dashboard Projects Financings Account Summary Total Financing Balance $2,068,67…" at bounding box center [762, 459] width 1371 height 832
click at [1494, 683] on mat-icon "close" at bounding box center [1493, 682] width 14 height 14
